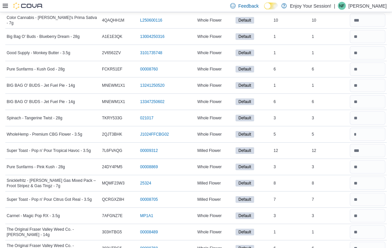
scroll to position [314, 0]
click at [371, 136] on input "number" at bounding box center [368, 134] width 36 height 13
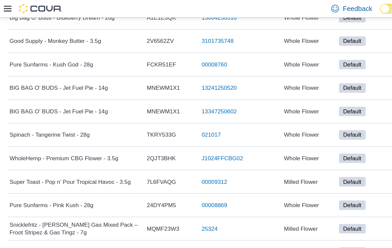
scroll to position [314, 0]
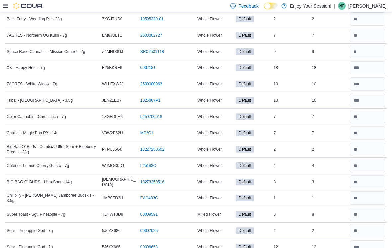
type input "*"
click at [362, 47] on input "number" at bounding box center [368, 51] width 36 height 13
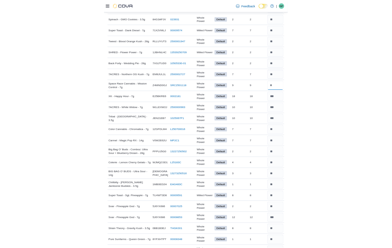
scroll to position [771, 0]
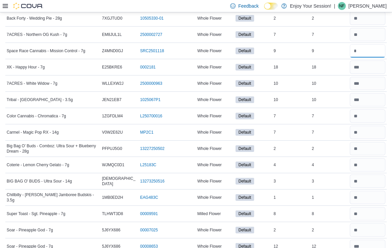
click at [374, 54] on input "number" at bounding box center [368, 50] width 36 height 13
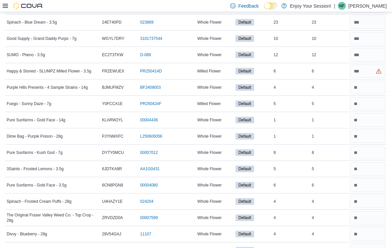
scroll to position [1785, 0]
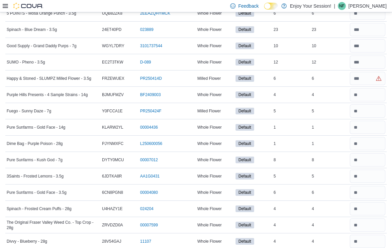
type input "*"
click at [365, 84] on input "number" at bounding box center [368, 78] width 36 height 13
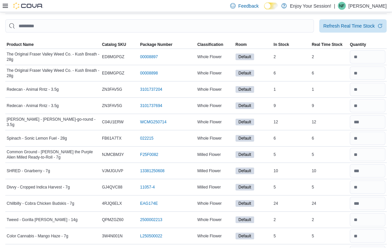
scroll to position [0, 0]
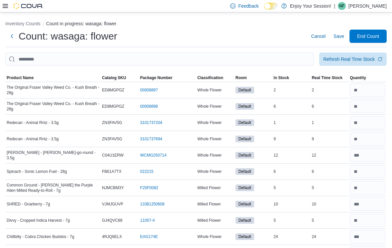
type input "*"
click at [349, 60] on div "Refresh Real Time Stock" at bounding box center [348, 59] width 51 height 7
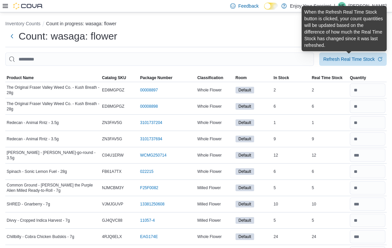
click at [339, 62] on div "Refresh Real Time Stock" at bounding box center [348, 59] width 51 height 7
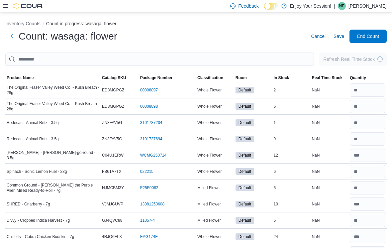
click at [340, 37] on span "Save" at bounding box center [338, 36] width 11 height 7
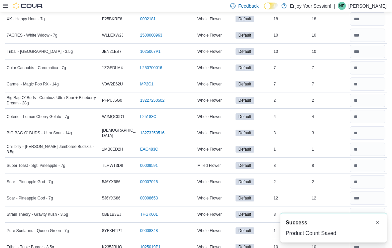
scroll to position [808, 0]
